Goal: Check status: Check status

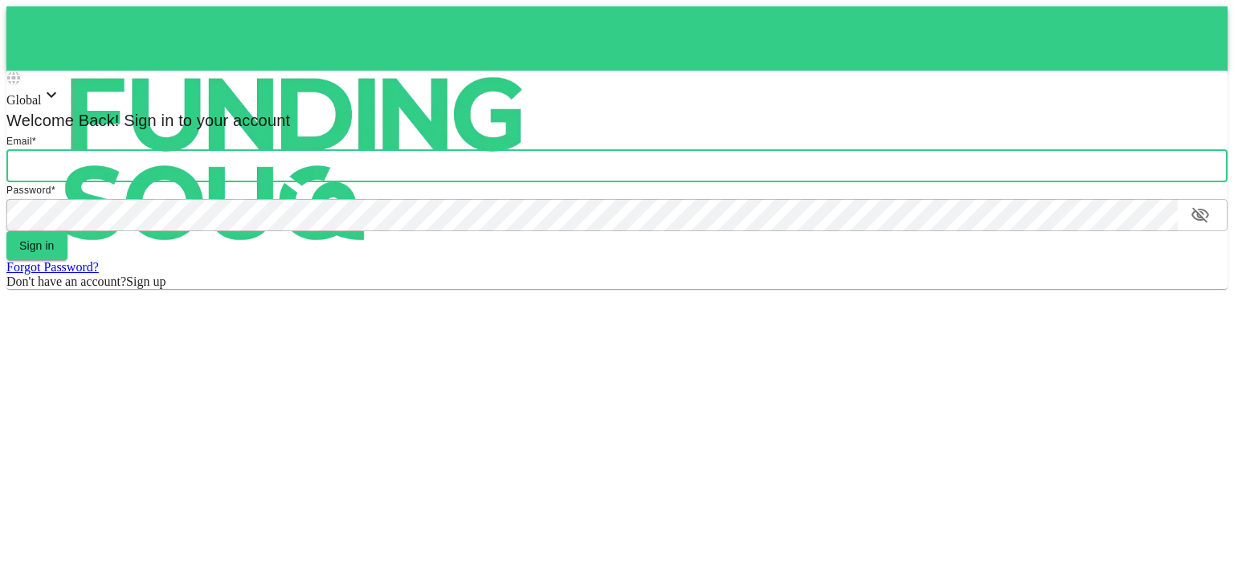
click at [572, 182] on input "email" at bounding box center [616, 166] width 1221 height 32
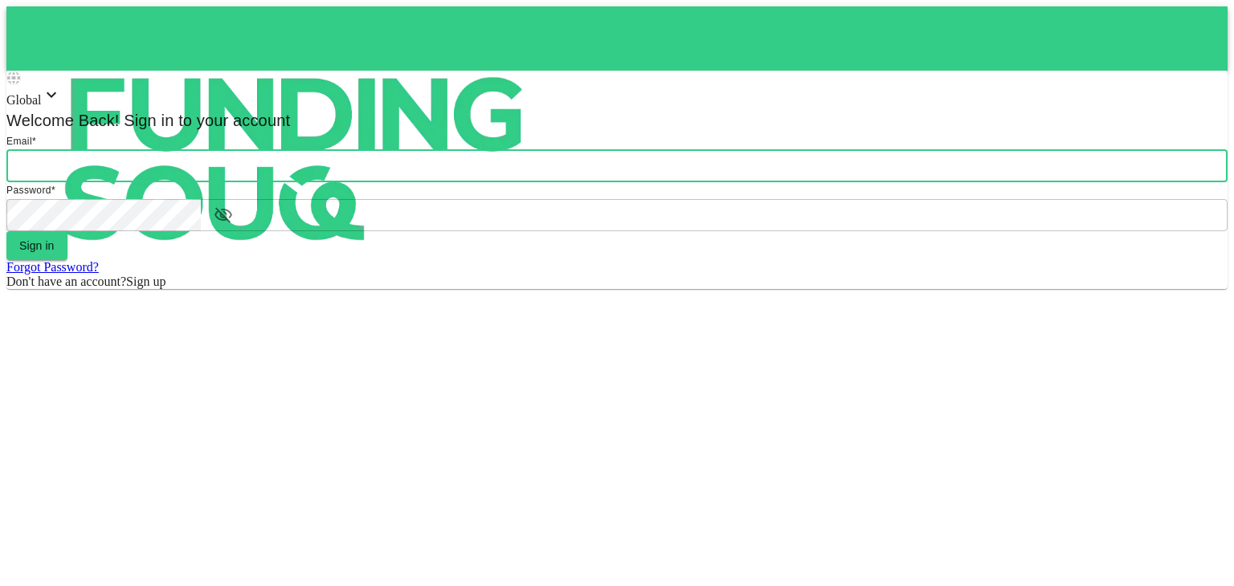
type input "[PERSON_NAME][EMAIL_ADDRESS][DOMAIN_NAME]"
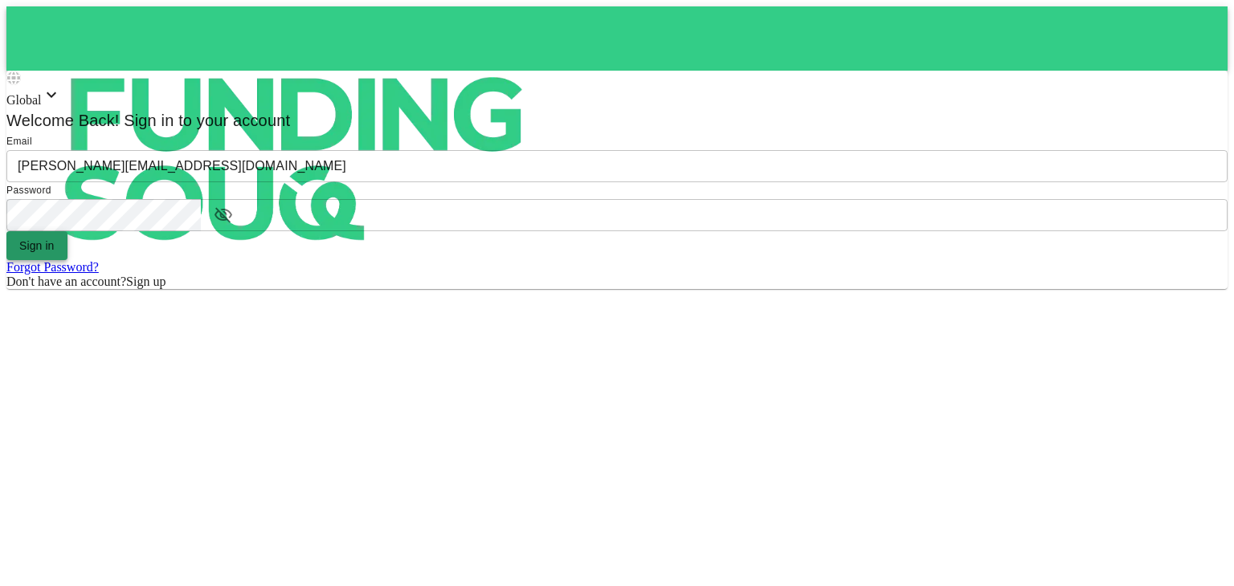
click at [67, 260] on button "Sign in" at bounding box center [36, 245] width 61 height 29
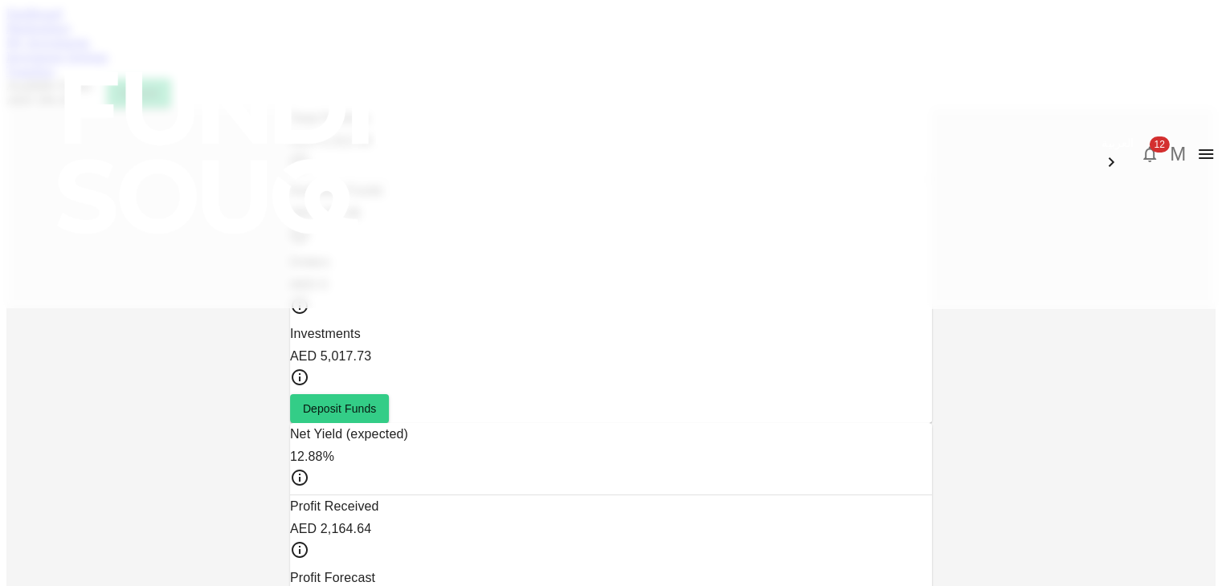
click at [1149, 137] on span "12" at bounding box center [1159, 145] width 20 height 16
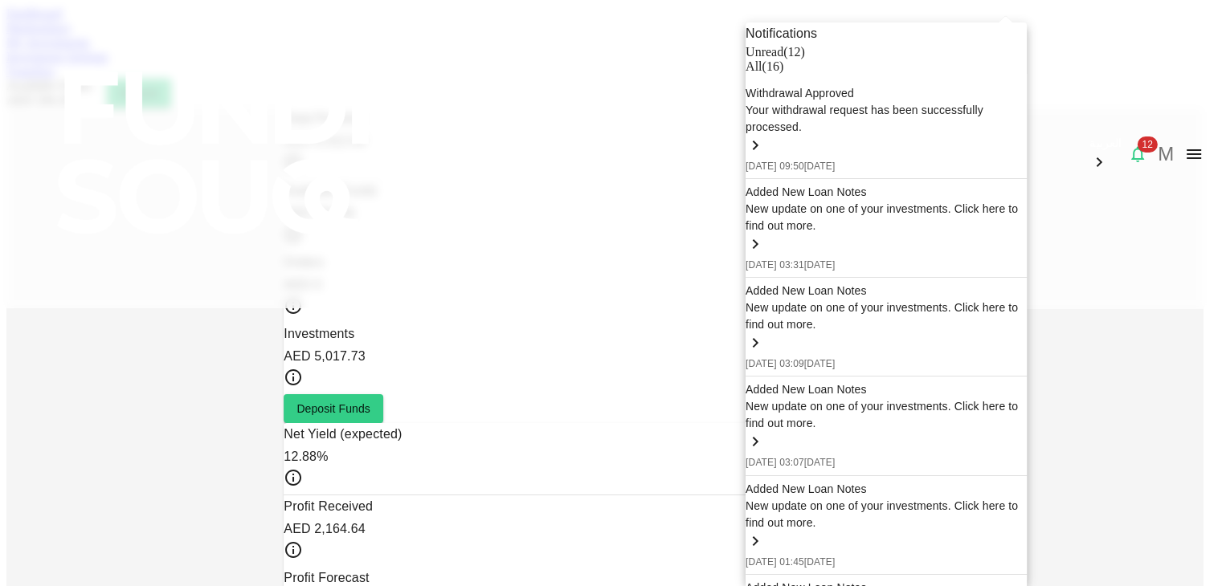
click at [1155, 194] on div at bounding box center [611, 293] width 1222 height 586
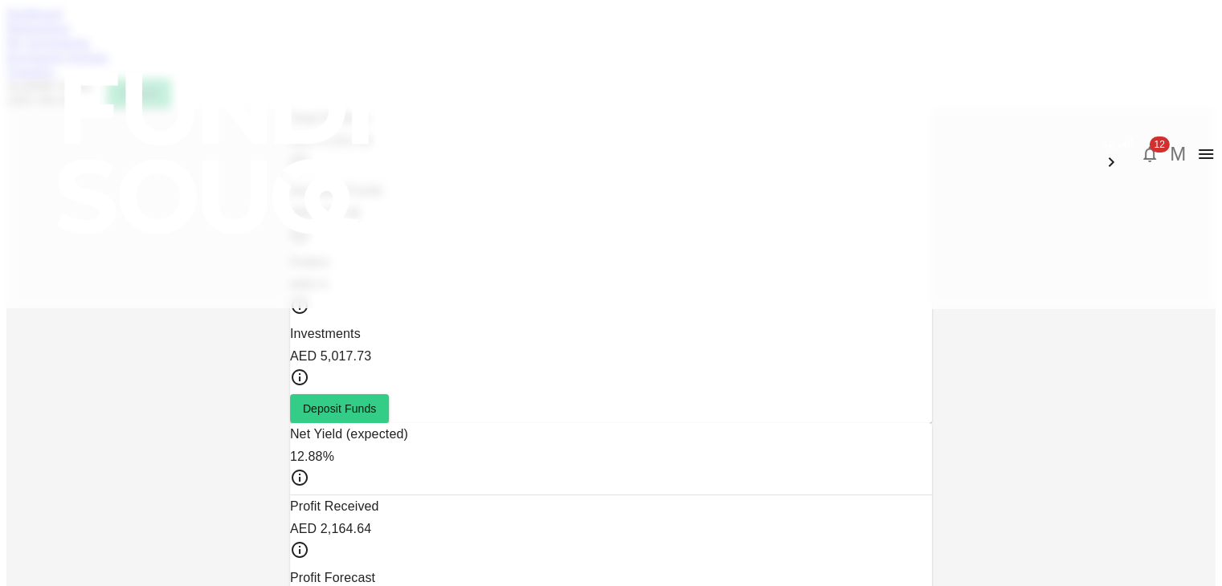
click at [71, 35] on link "Marketplace" at bounding box center [38, 28] width 64 height 14
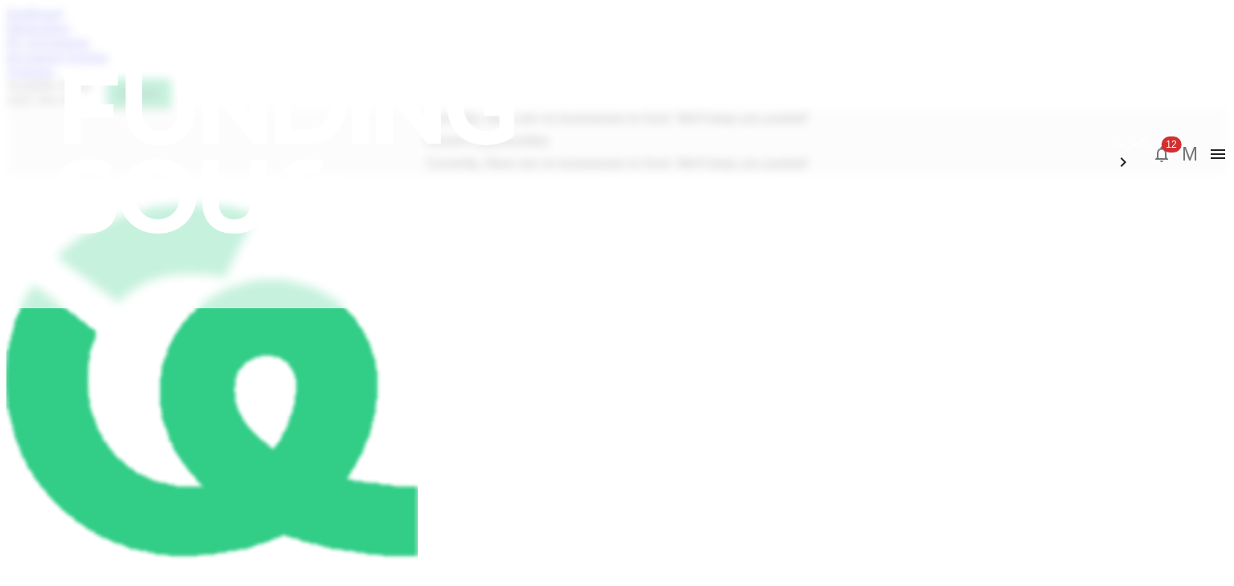
click at [90, 49] on link "My Investments" at bounding box center [48, 42] width 84 height 14
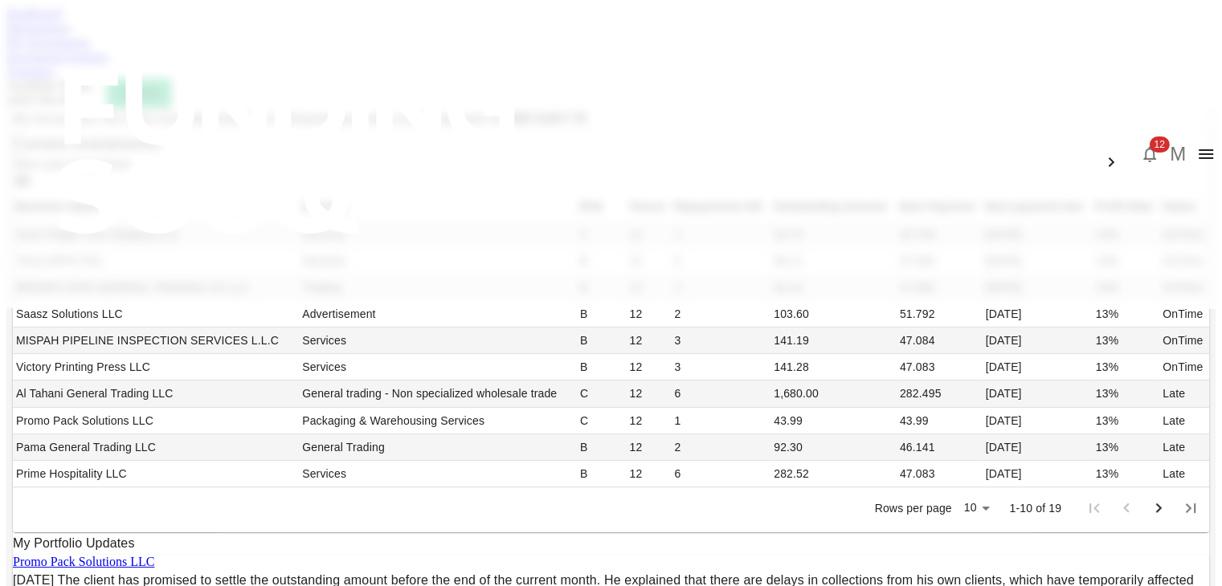
click at [16, 344] on div "My Investments You have currently invested in 19 businesses with a total exposu…" at bounding box center [610, 462] width 1209 height 709
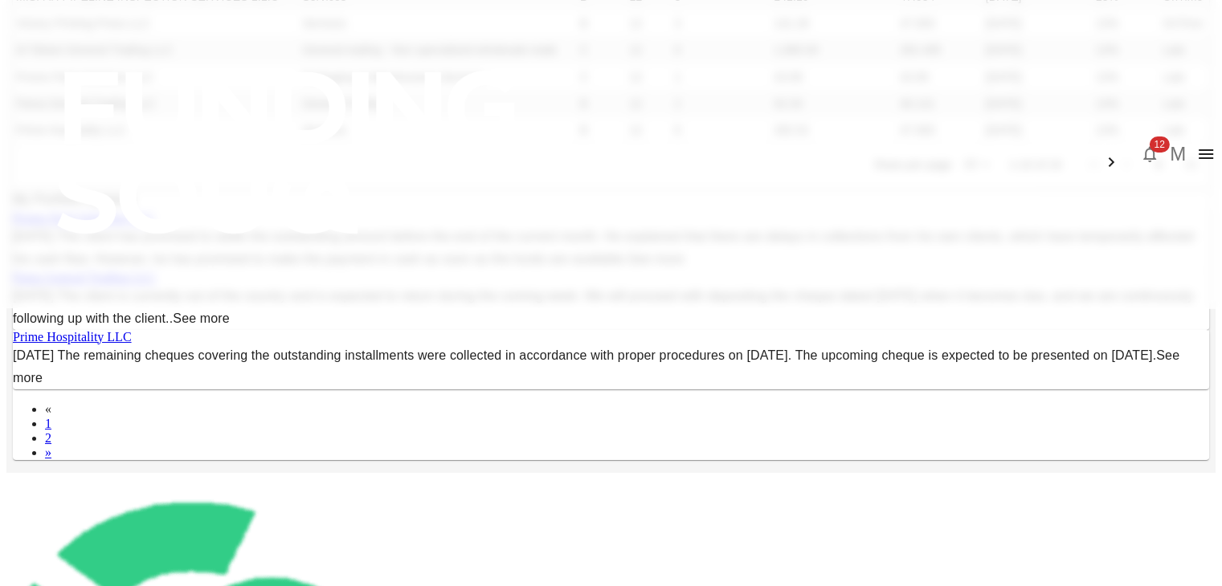
scroll to position [386, 0]
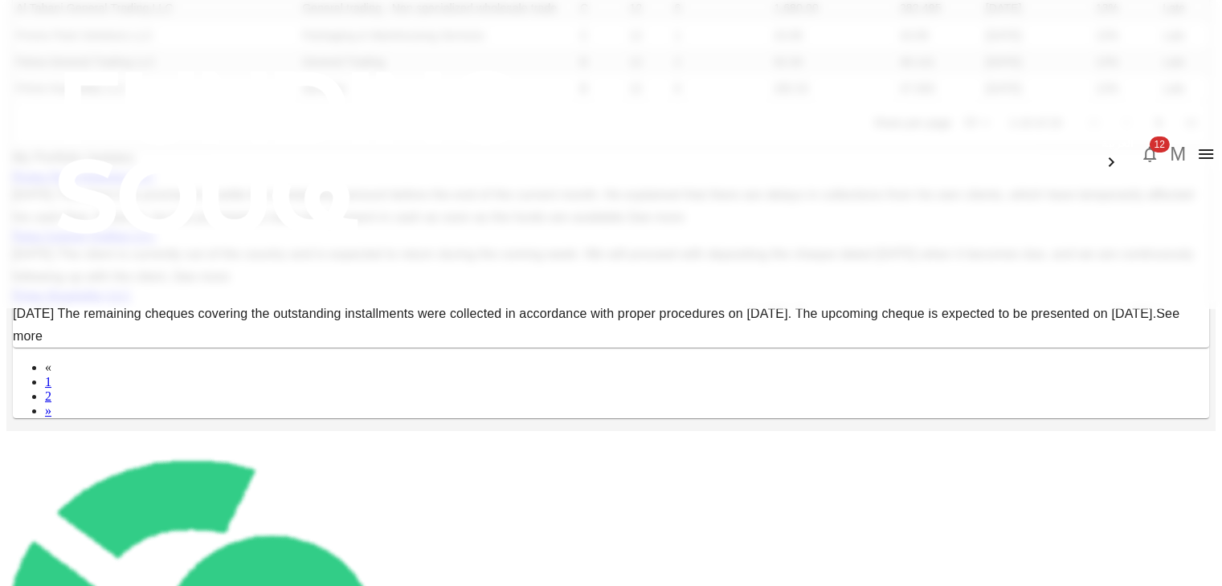
click at [823, 368] on body "العربية 12 M Dashboard Marketplace My Investments Investment Settings Transfers…" at bounding box center [610, 293] width 1209 height 1344
click at [819, 424] on li "25" at bounding box center [825, 432] width 47 height 29
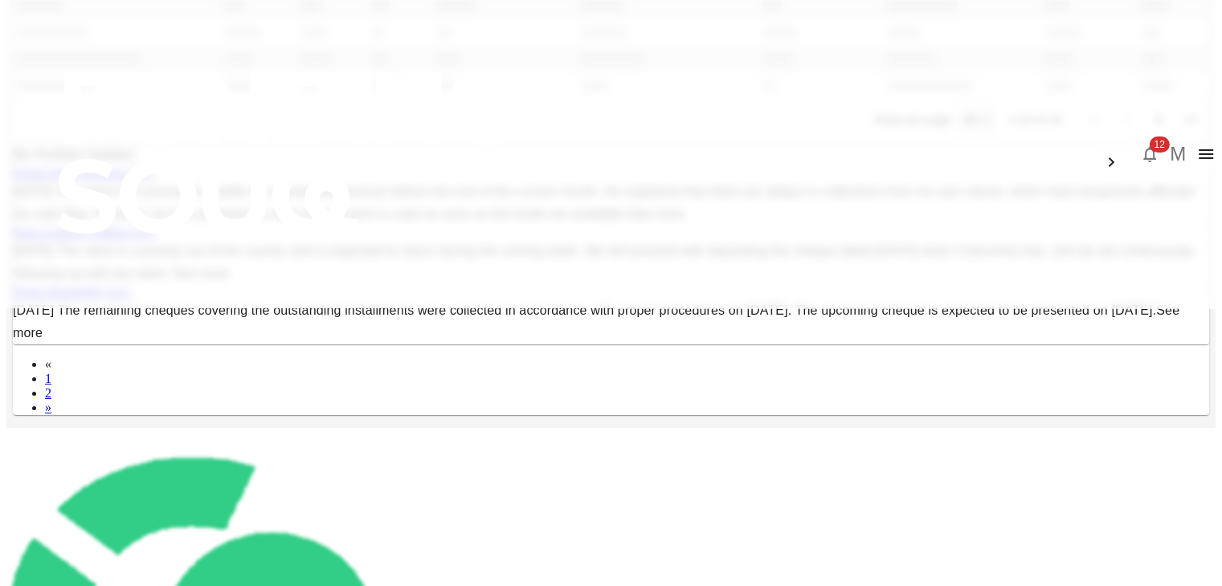
type input "25"
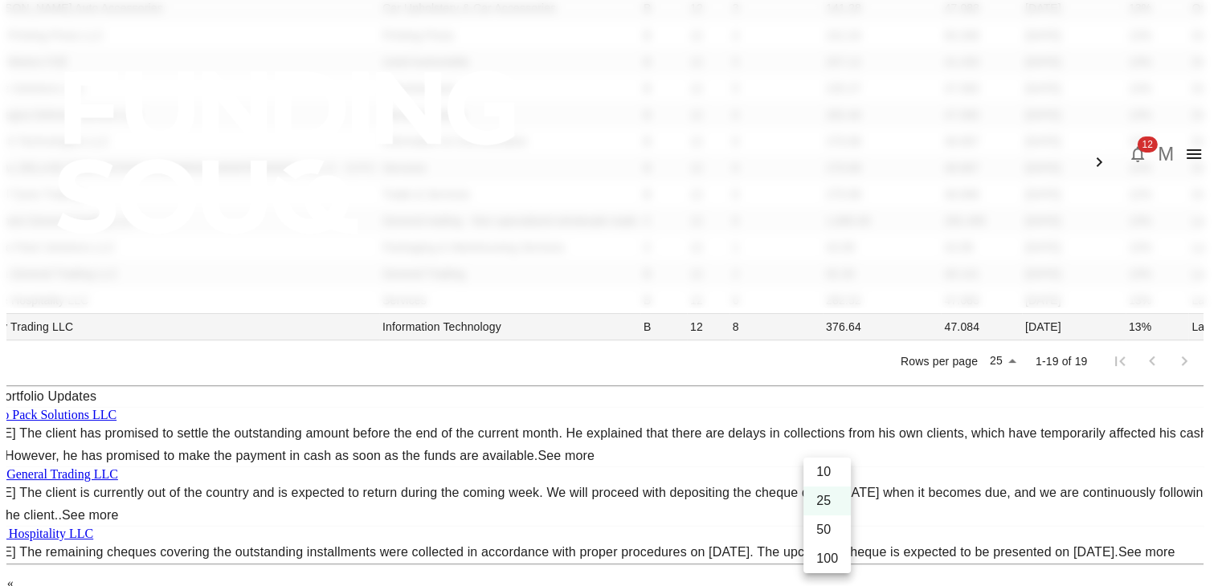
click at [39, 323] on div at bounding box center [611, 293] width 1222 height 586
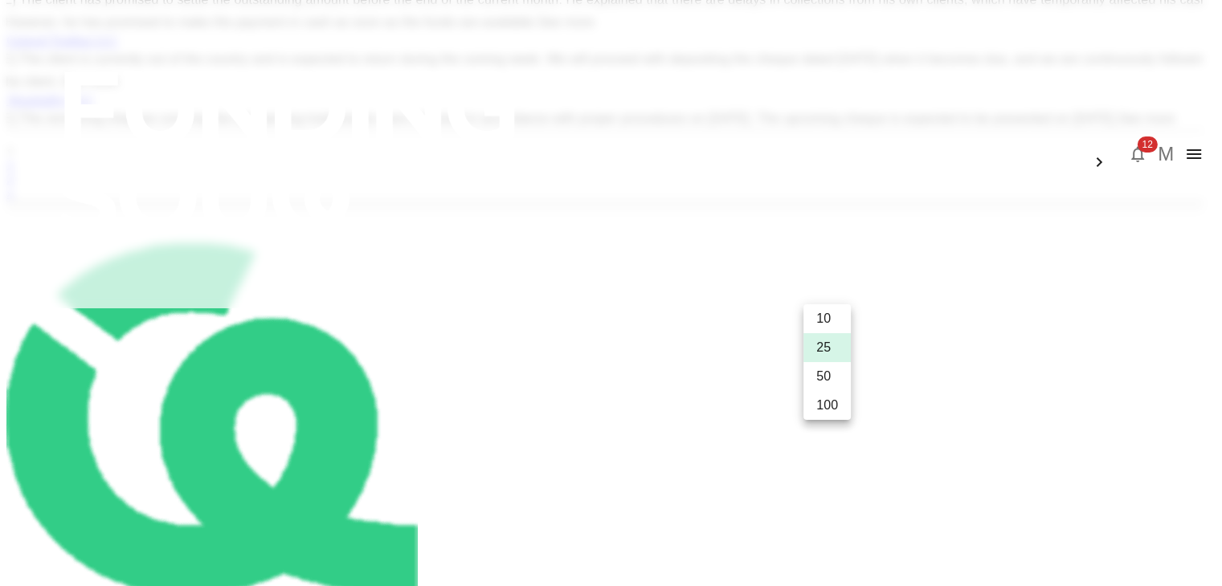
click at [86, 348] on div at bounding box center [611, 293] width 1222 height 586
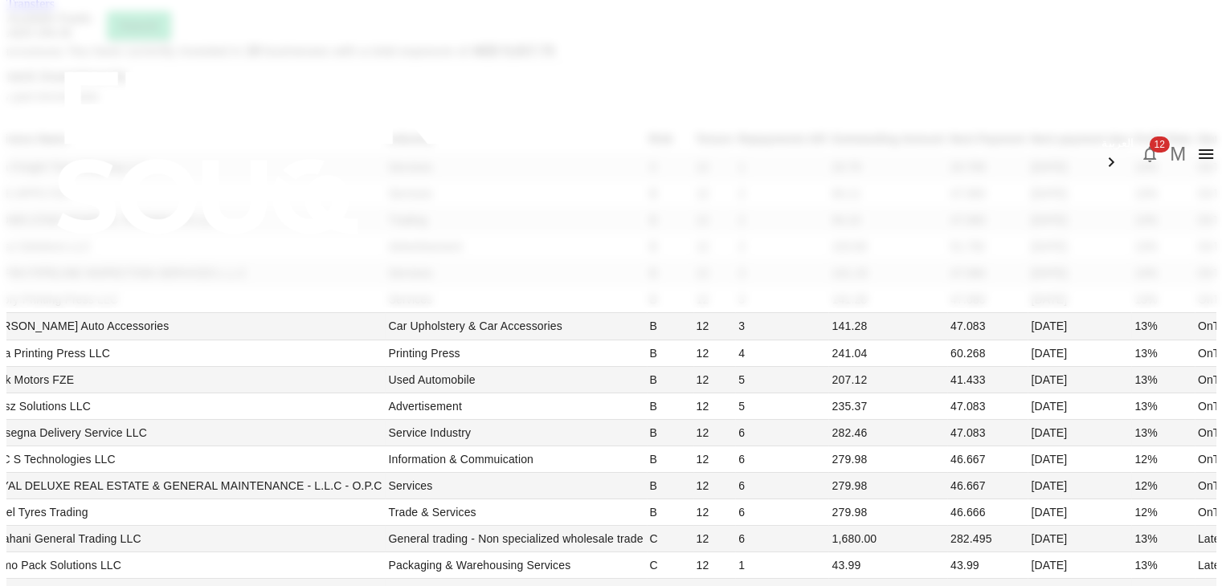
scroll to position [0, 0]
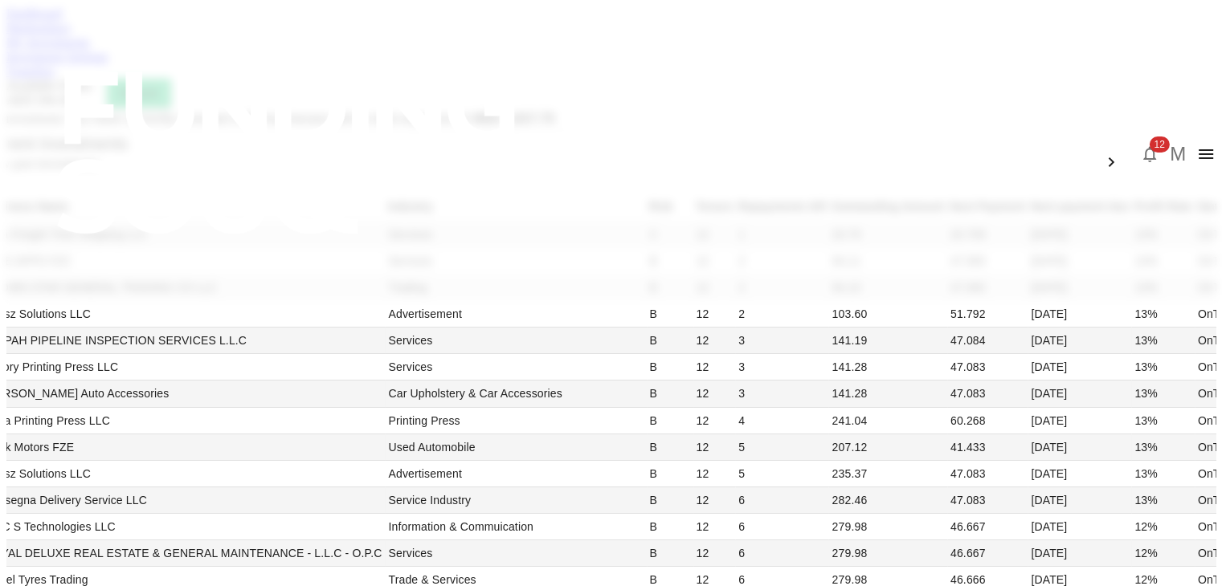
click at [1140, 145] on icon "button" at bounding box center [1149, 154] width 19 height 19
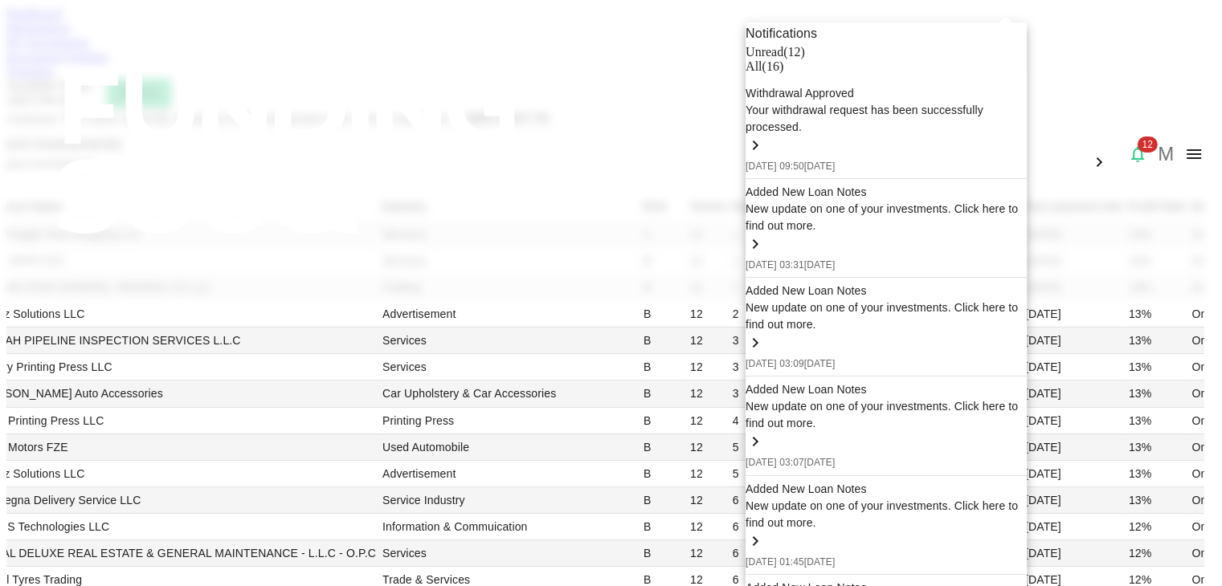
click at [1154, 209] on div at bounding box center [611, 293] width 1222 height 586
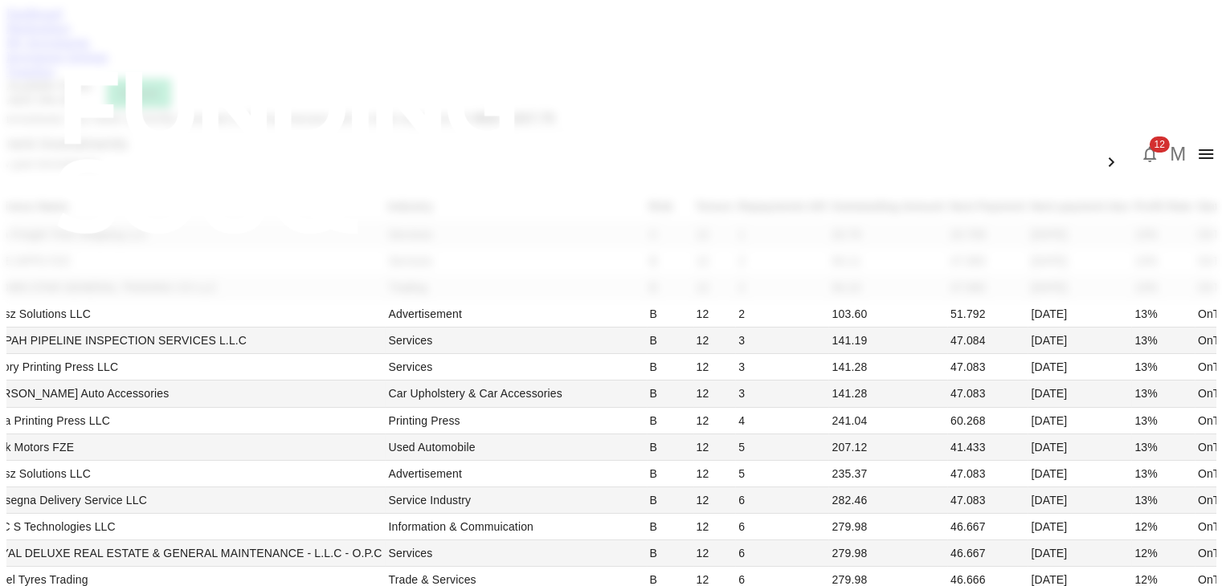
click at [1140, 145] on icon "button" at bounding box center [1149, 154] width 19 height 19
